Goal: Transaction & Acquisition: Purchase product/service

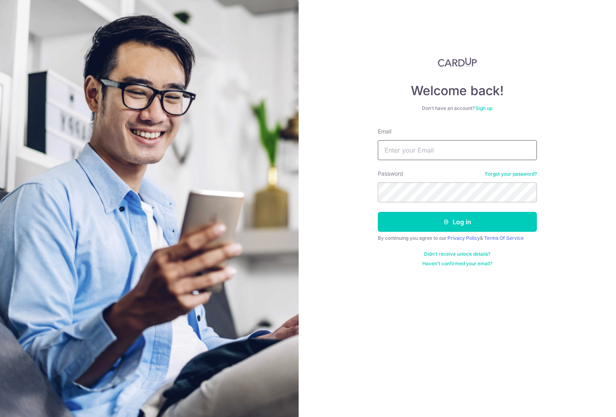
click at [434, 155] on input "Email" at bounding box center [457, 150] width 159 height 20
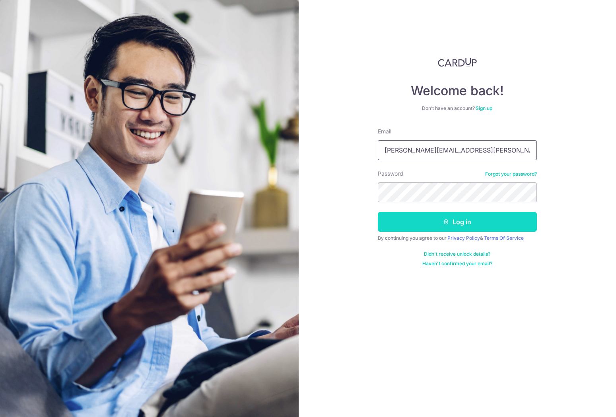
type input "[PERSON_NAME][EMAIL_ADDRESS][PERSON_NAME][DOMAIN_NAME]"
click at [411, 220] on button "Log in" at bounding box center [457, 222] width 159 height 20
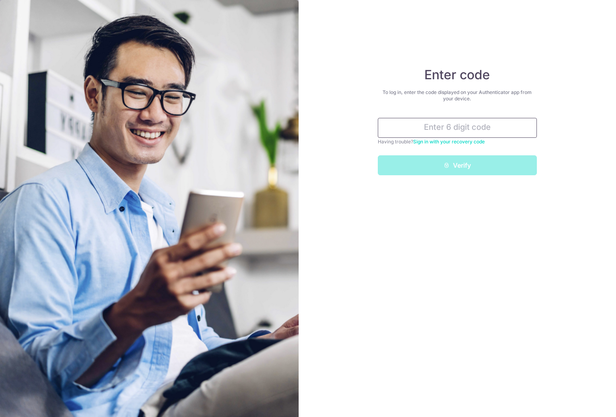
click at [456, 127] on input "text" at bounding box center [457, 128] width 159 height 20
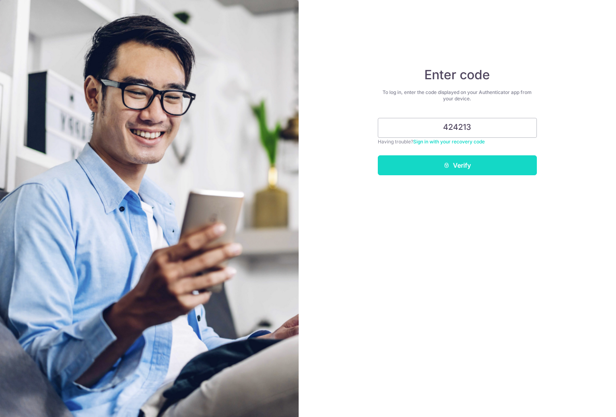
type input "424213"
click at [460, 170] on button "Verify" at bounding box center [457, 165] width 159 height 20
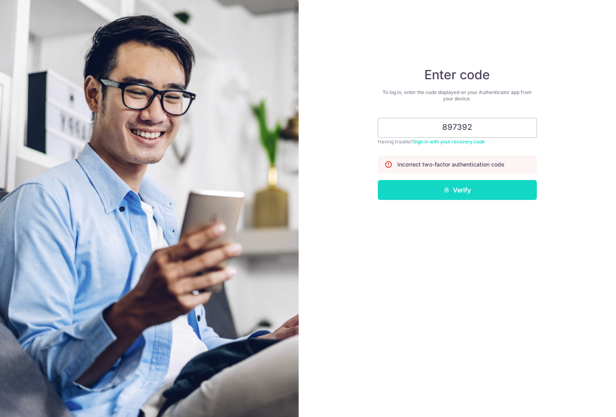
type input "897392"
click at [455, 190] on button "Verify" at bounding box center [457, 190] width 159 height 20
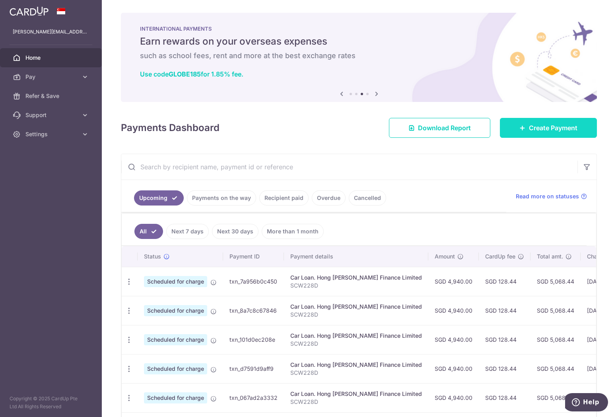
click at [556, 125] on span "Create Payment" at bounding box center [553, 128] width 49 height 10
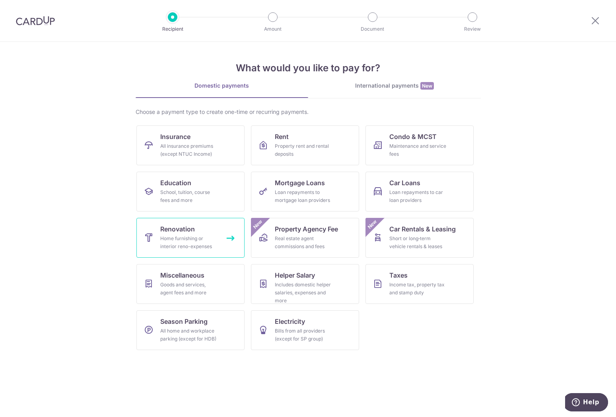
click at [177, 251] on link "Renovation Home furnishing or interior reno-expenses" at bounding box center [190, 238] width 108 height 40
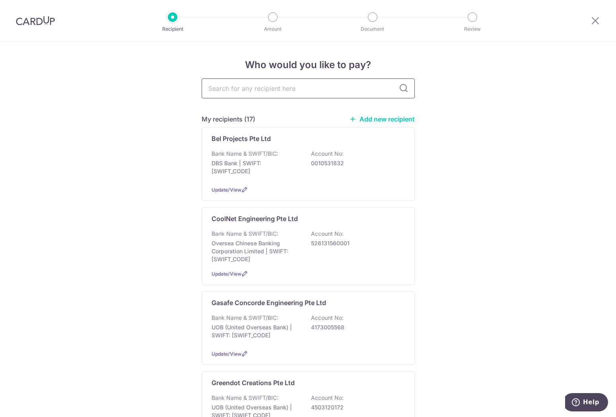
click at [251, 86] on input "text" at bounding box center [308, 88] width 213 height 20
type input "green"
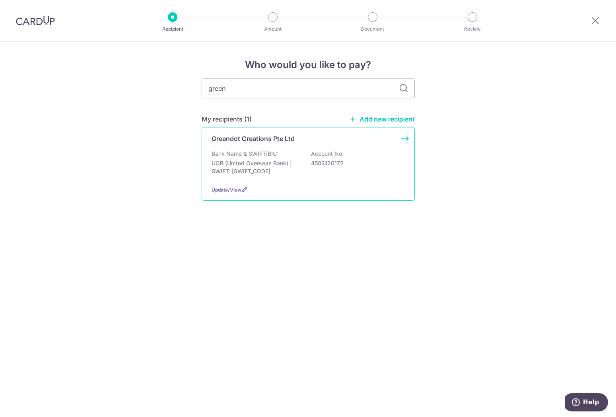
click at [262, 166] on p "UOB (United Overseas Bank) | SWIFT: [SWIFT_CODE]" at bounding box center [256, 167] width 89 height 16
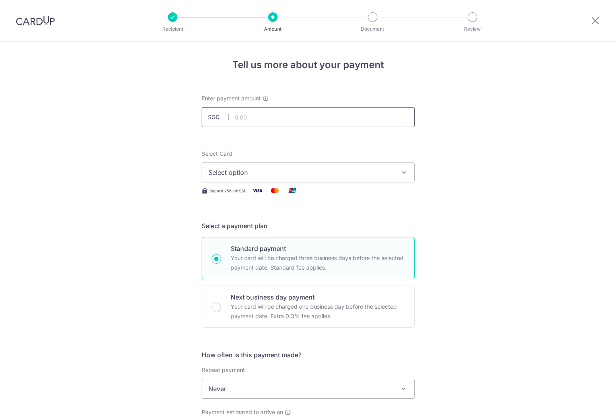
click at [281, 119] on input "text" at bounding box center [308, 117] width 213 height 20
type input "3,488.00"
click at [267, 169] on span "Select option" at bounding box center [301, 173] width 185 height 10
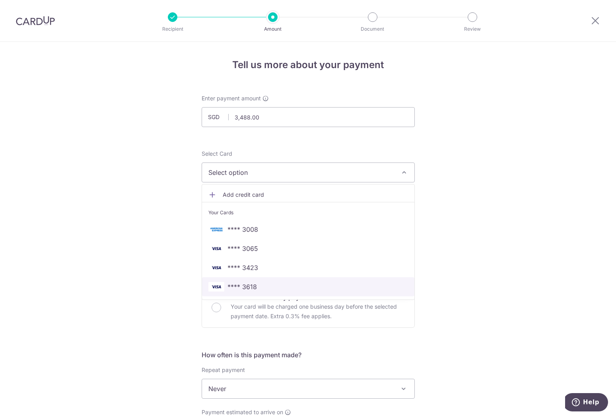
click at [250, 281] on link "**** 3618" at bounding box center [308, 286] width 212 height 19
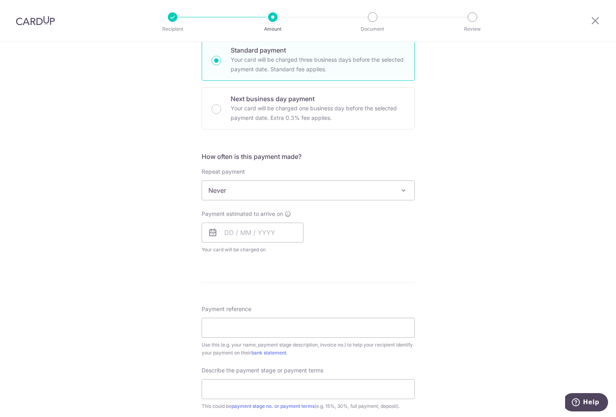
scroll to position [203, 0]
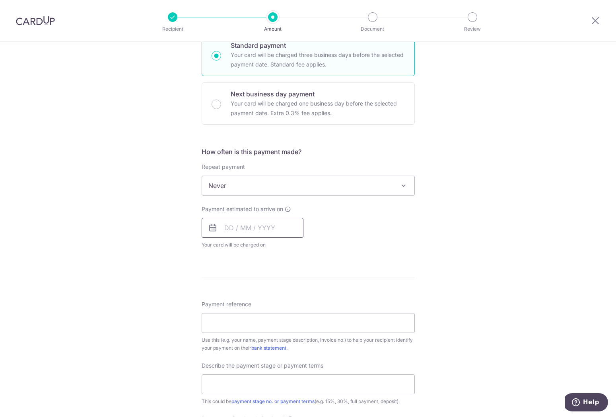
click at [247, 226] on input "text" at bounding box center [253, 228] width 102 height 20
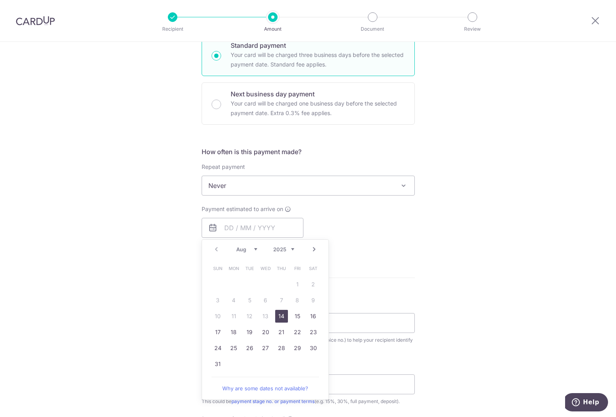
click at [278, 314] on link "14" at bounding box center [281, 316] width 13 height 13
type input "[DATE]"
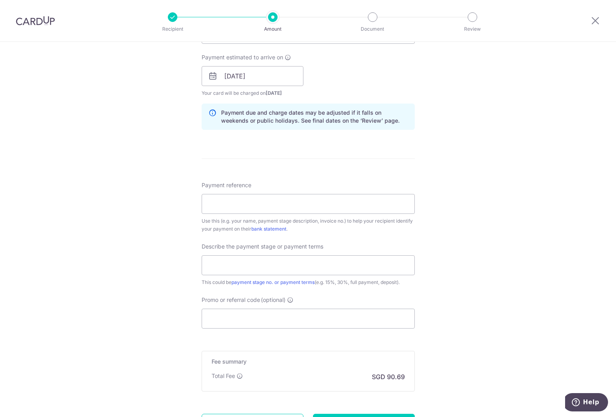
scroll to position [365, 0]
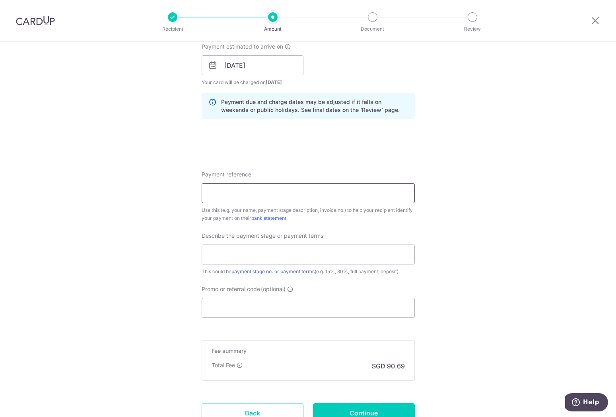
click at [306, 195] on input "Payment reference" at bounding box center [308, 193] width 213 height 20
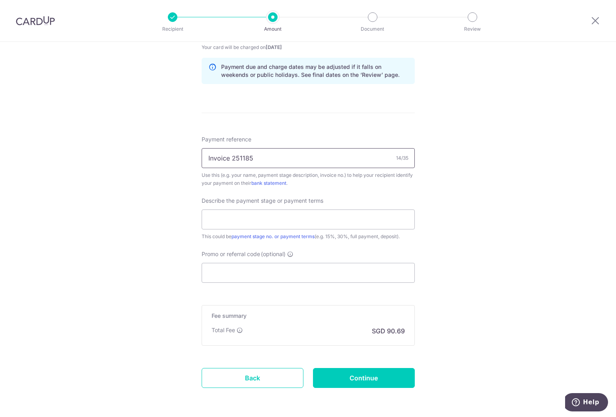
scroll to position [431, 0]
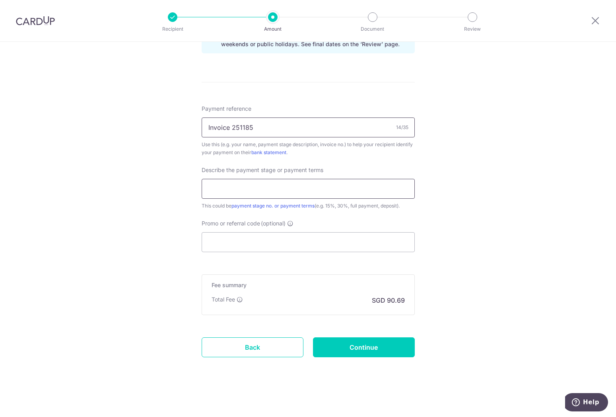
type input "Invoice 251185"
click at [326, 193] on input "text" at bounding box center [308, 189] width 213 height 20
type input "Final Payment"
click at [301, 239] on input "Promo or referral code (optional)" at bounding box center [308, 242] width 213 height 20
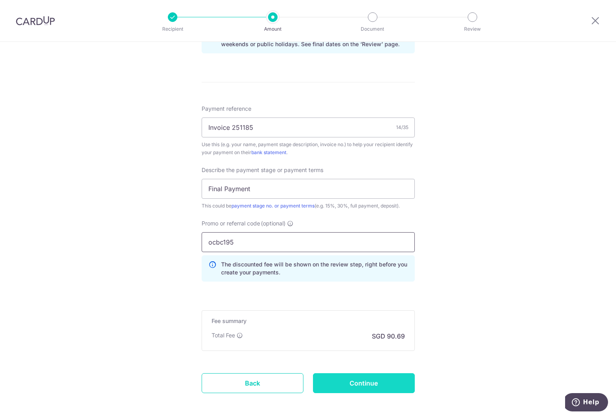
type input "ocbc195"
click at [368, 378] on input "Continue" at bounding box center [364, 383] width 102 height 20
type input "Create Schedule"
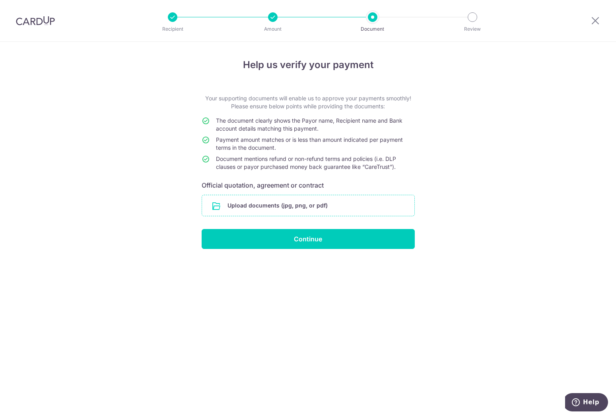
click at [308, 203] on input "file" at bounding box center [308, 205] width 212 height 21
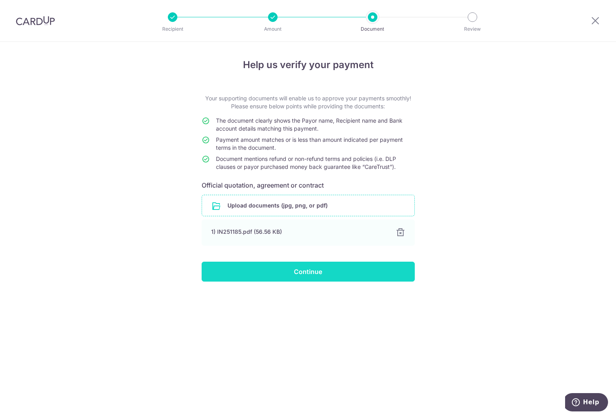
click at [345, 272] on input "Continue" at bounding box center [308, 271] width 213 height 20
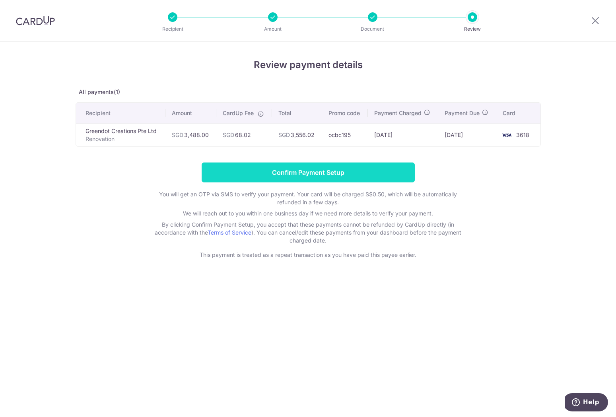
click at [306, 172] on input "Confirm Payment Setup" at bounding box center [308, 172] width 213 height 20
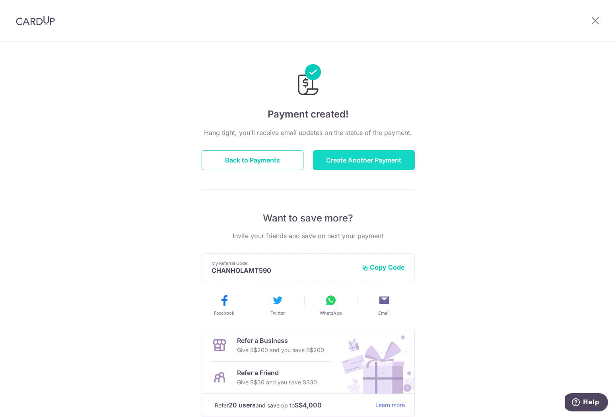
click at [359, 160] on button "Create Another Payment" at bounding box center [364, 160] width 102 height 20
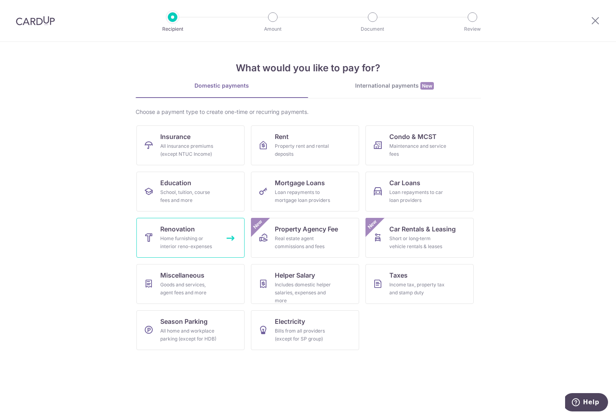
click at [189, 232] on span "Renovation" at bounding box center [177, 229] width 35 height 10
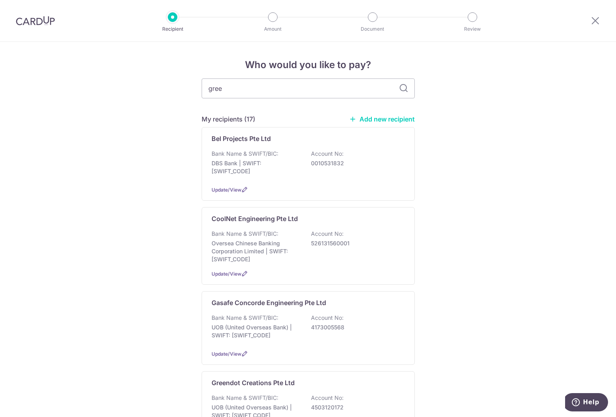
type input "green"
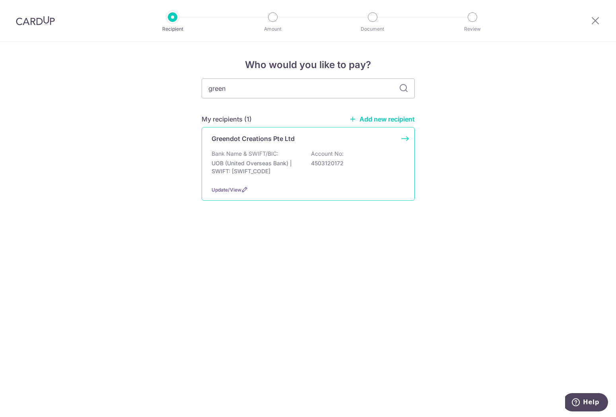
click at [254, 155] on p "Bank Name & SWIFT/BIC:" at bounding box center [245, 154] width 67 height 8
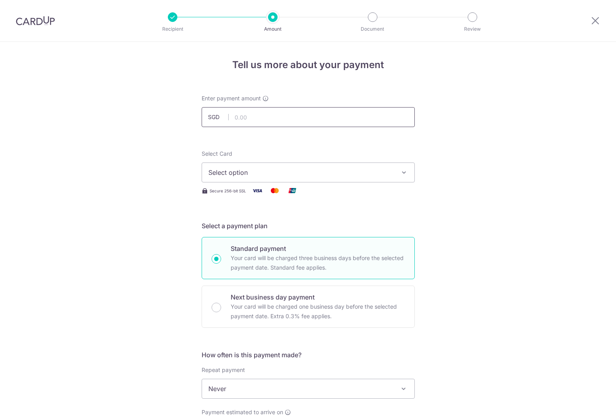
click at [265, 118] on input "text" at bounding box center [308, 117] width 213 height 20
type input "1,453.32"
click at [255, 174] on span "Select option" at bounding box center [301, 173] width 185 height 10
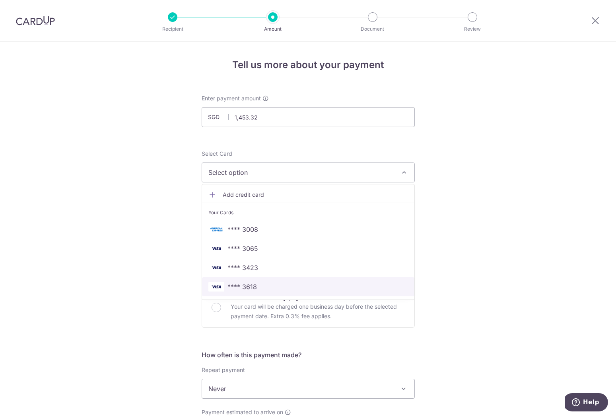
click at [254, 283] on span "**** 3618" at bounding box center [242, 287] width 29 height 10
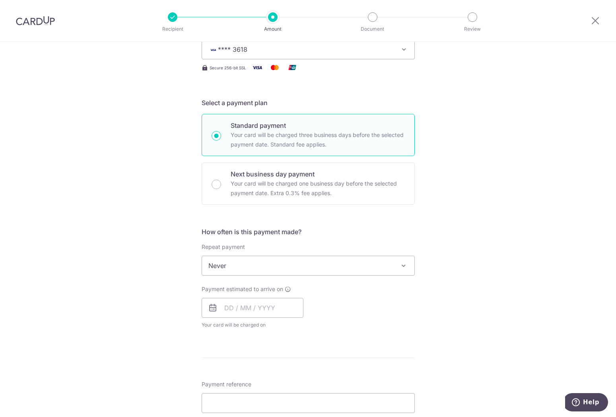
scroll to position [162, 0]
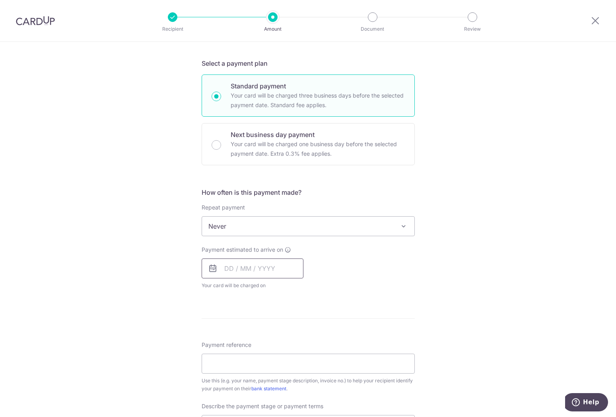
click at [238, 269] on input "text" at bounding box center [253, 268] width 102 height 20
click at [281, 352] on link "14" at bounding box center [281, 356] width 13 height 13
type input "[DATE]"
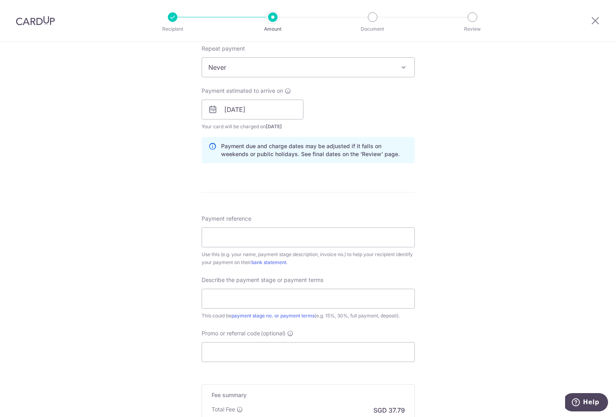
scroll to position [325, 0]
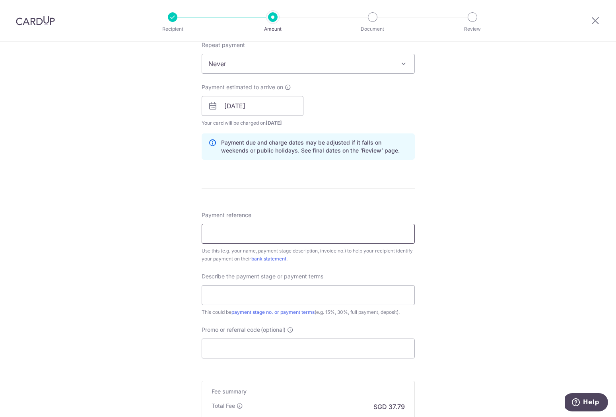
click at [325, 238] on input "Payment reference" at bounding box center [308, 234] width 213 height 20
type input "Invoice 251173"
click at [320, 294] on input "text" at bounding box center [308, 295] width 213 height 20
type input "Final Payment"
click at [300, 346] on input "Promo or referral code (optional)" at bounding box center [308, 348] width 213 height 20
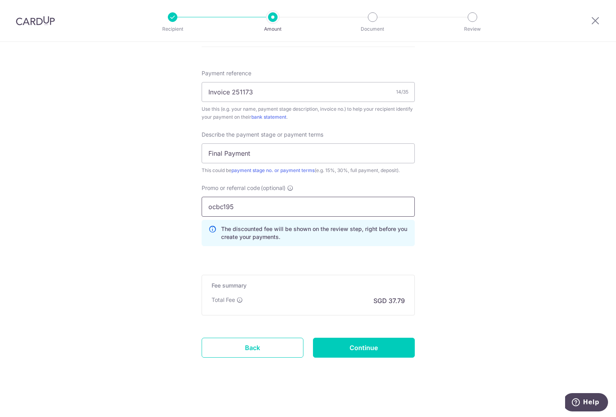
scroll to position [467, 0]
type input "ocbc195"
click at [381, 343] on input "Continue" at bounding box center [364, 347] width 102 height 20
type input "Create Schedule"
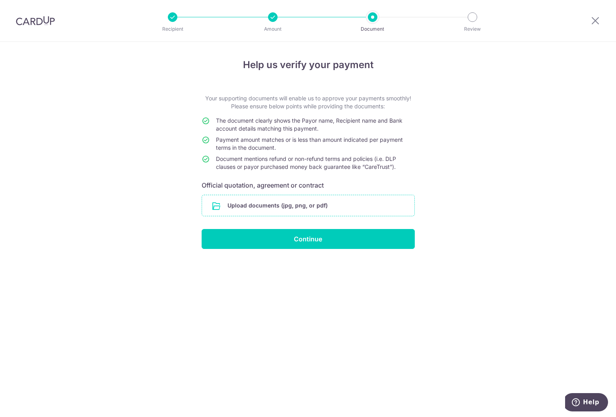
click at [292, 204] on input "file" at bounding box center [308, 205] width 212 height 21
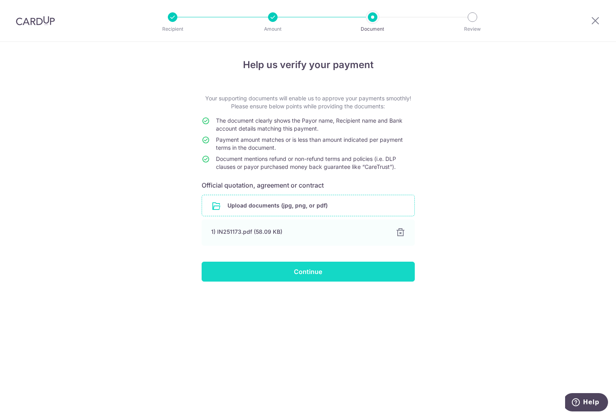
click at [364, 270] on input "Continue" at bounding box center [308, 271] width 213 height 20
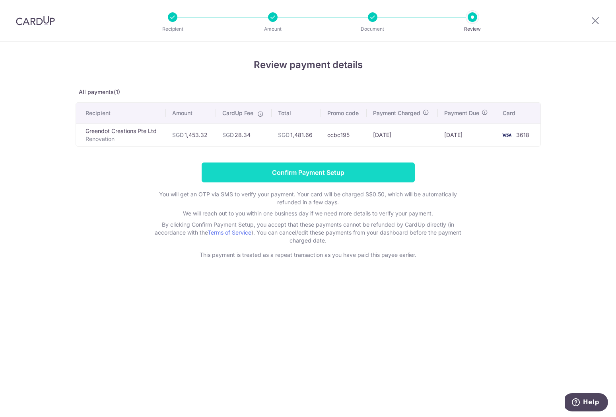
click at [317, 172] on input "Confirm Payment Setup" at bounding box center [308, 172] width 213 height 20
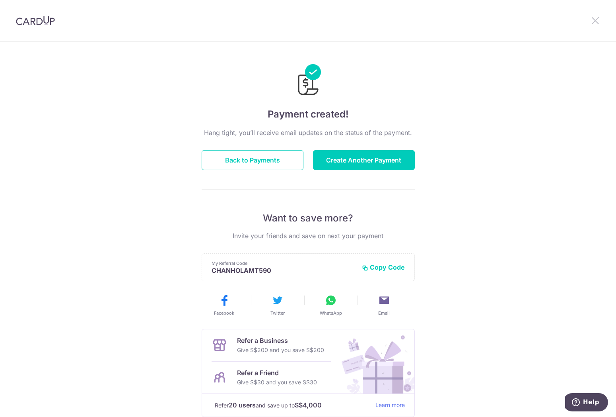
click at [594, 18] on icon at bounding box center [596, 21] width 10 height 10
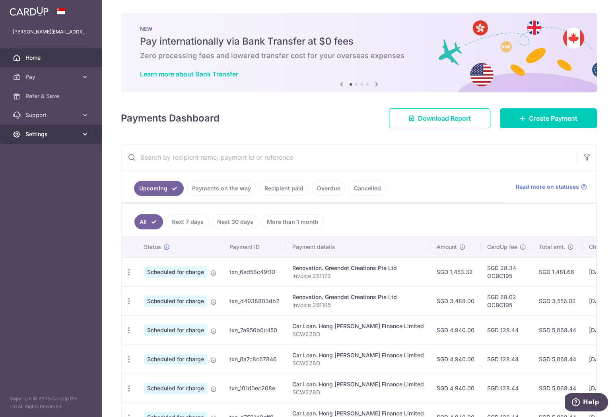
click at [31, 137] on span "Settings" at bounding box center [51, 134] width 53 height 8
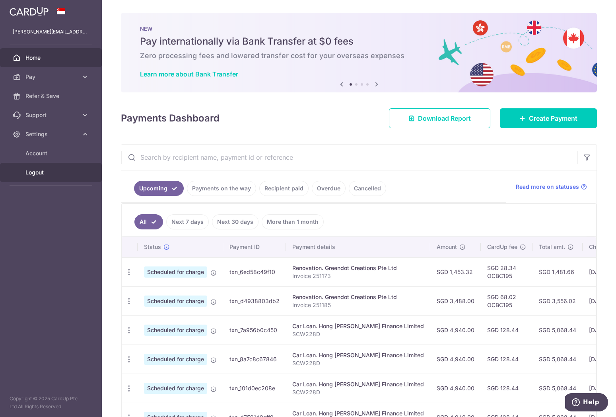
click at [37, 175] on span "Logout" at bounding box center [51, 172] width 53 height 8
